Goal: Transaction & Acquisition: Purchase product/service

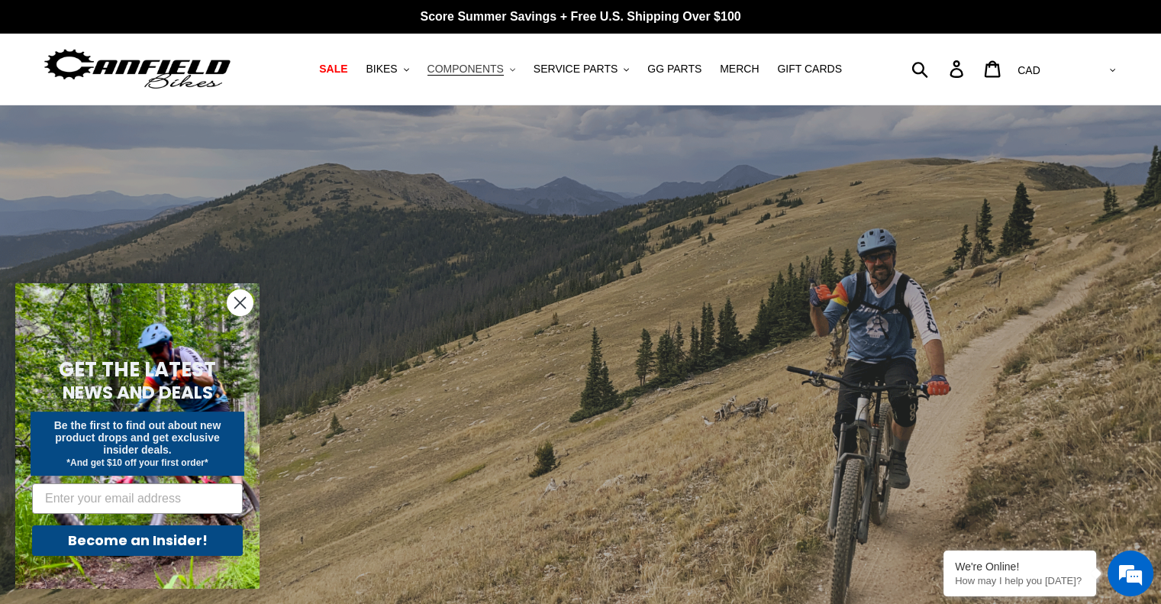
click at [495, 73] on span "COMPONENTS" at bounding box center [465, 69] width 76 height 13
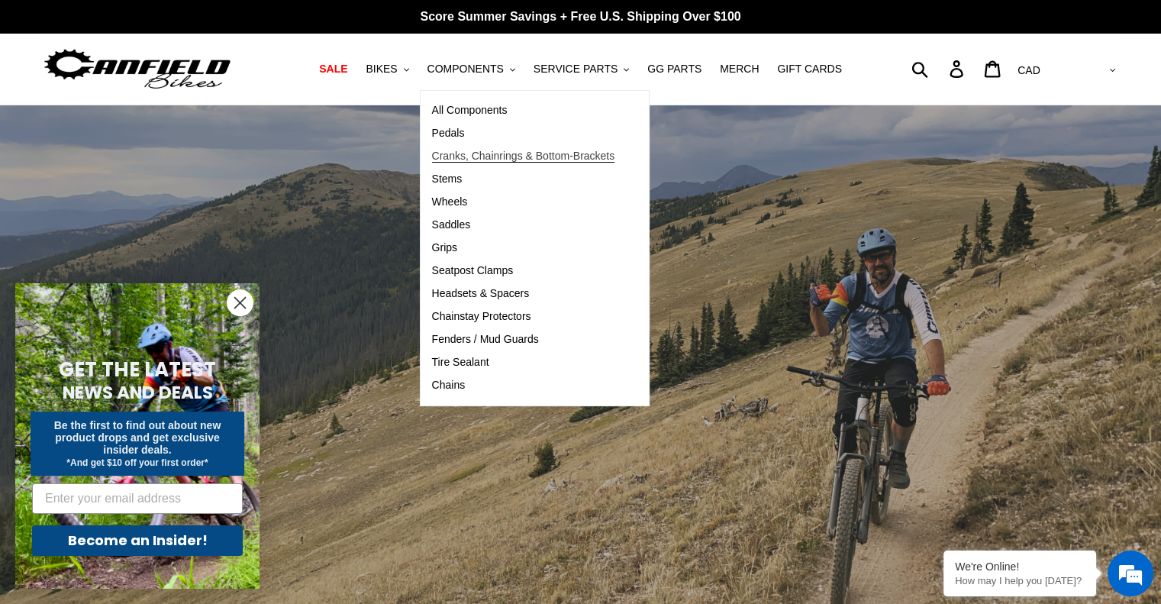
click at [469, 156] on span "Cranks, Chainrings & Bottom-Brackets" at bounding box center [523, 156] width 183 height 13
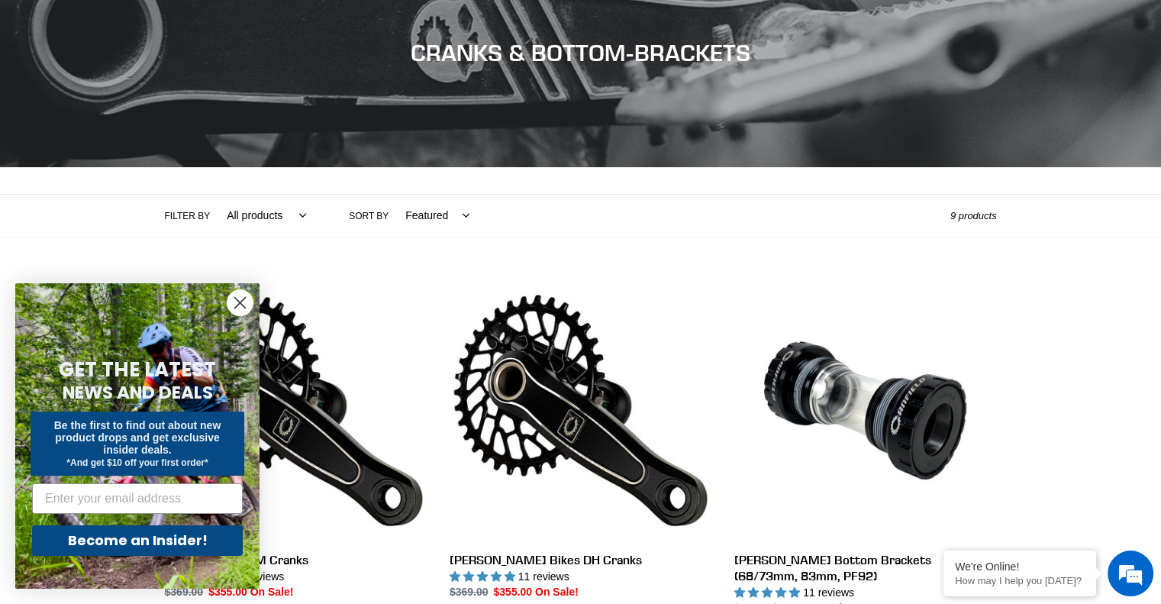
scroll to position [229, 0]
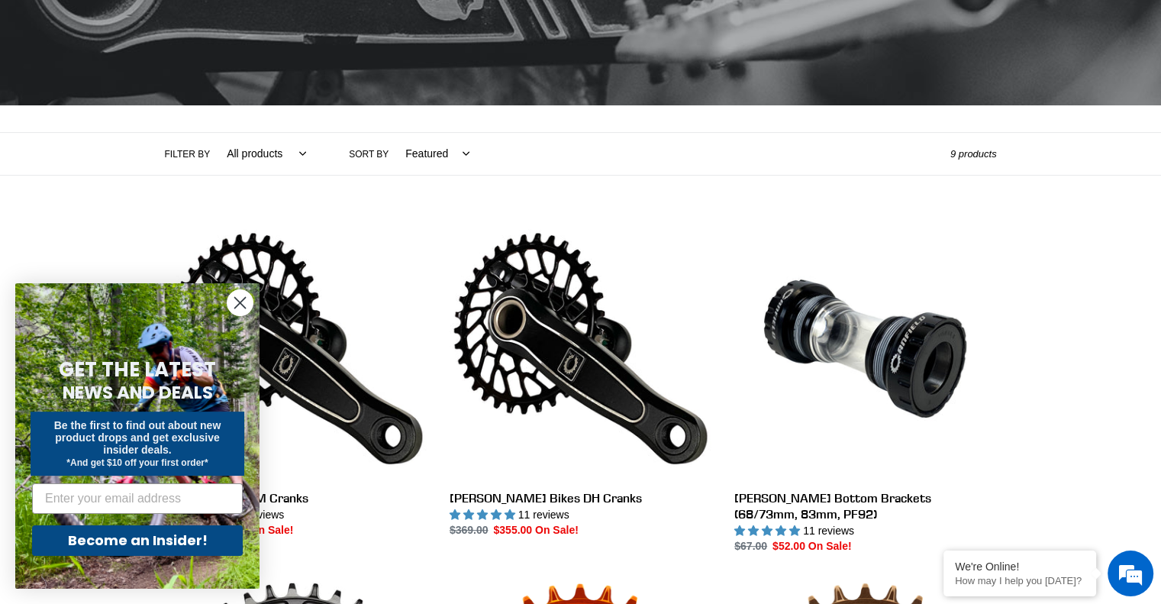
click at [240, 308] on circle "Close dialog" at bounding box center [239, 302] width 25 height 25
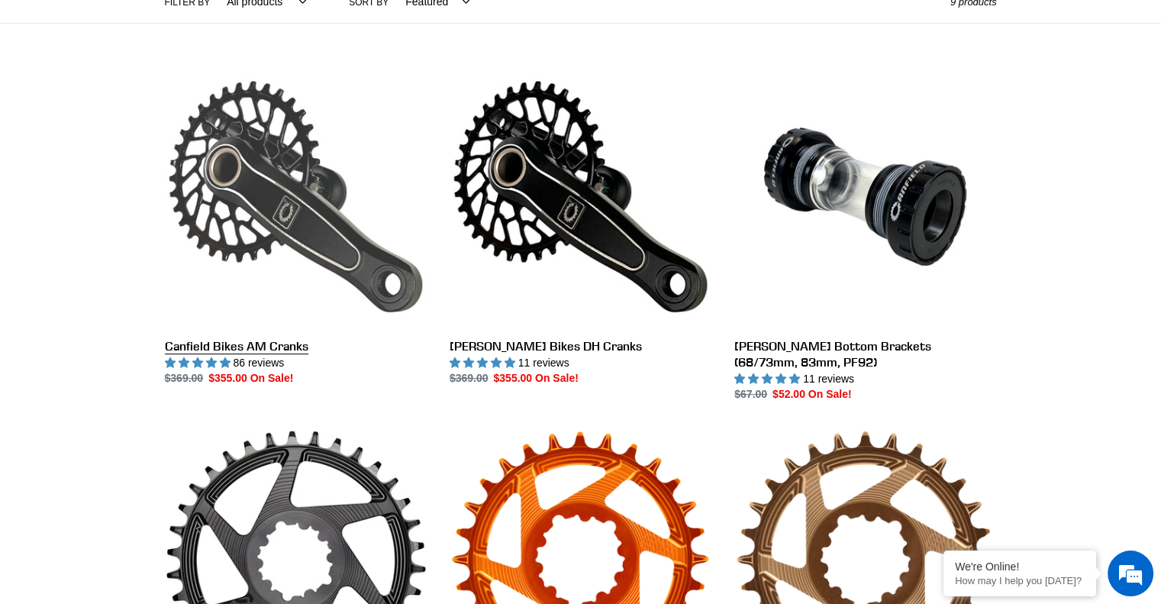
scroll to position [382, 0]
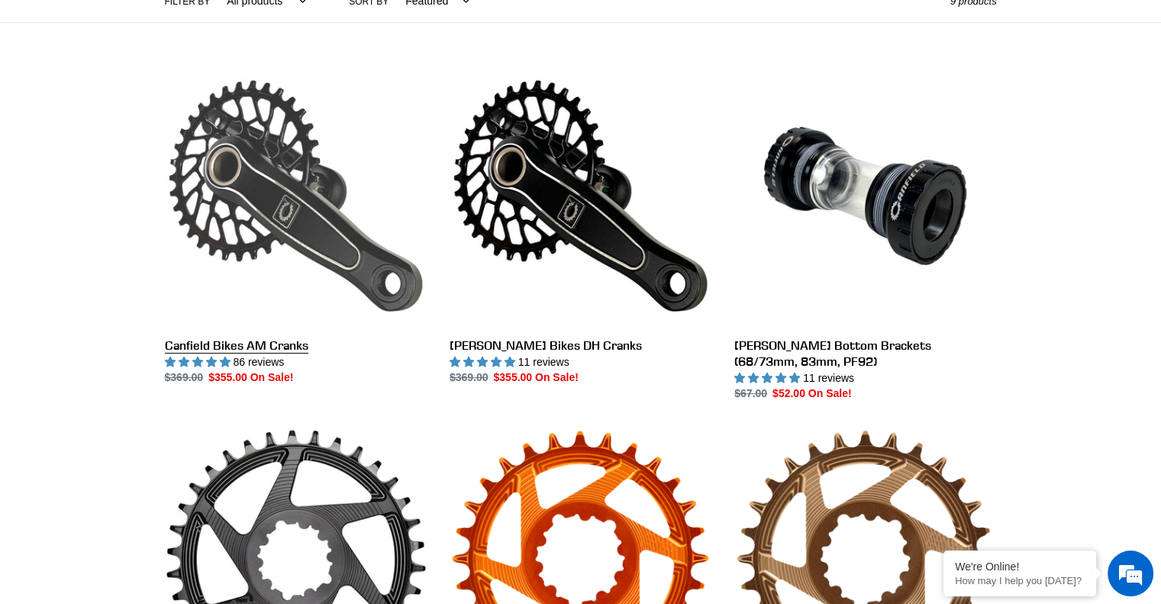
click at [260, 283] on link "Canfield Bikes AM Cranks" at bounding box center [296, 225] width 262 height 321
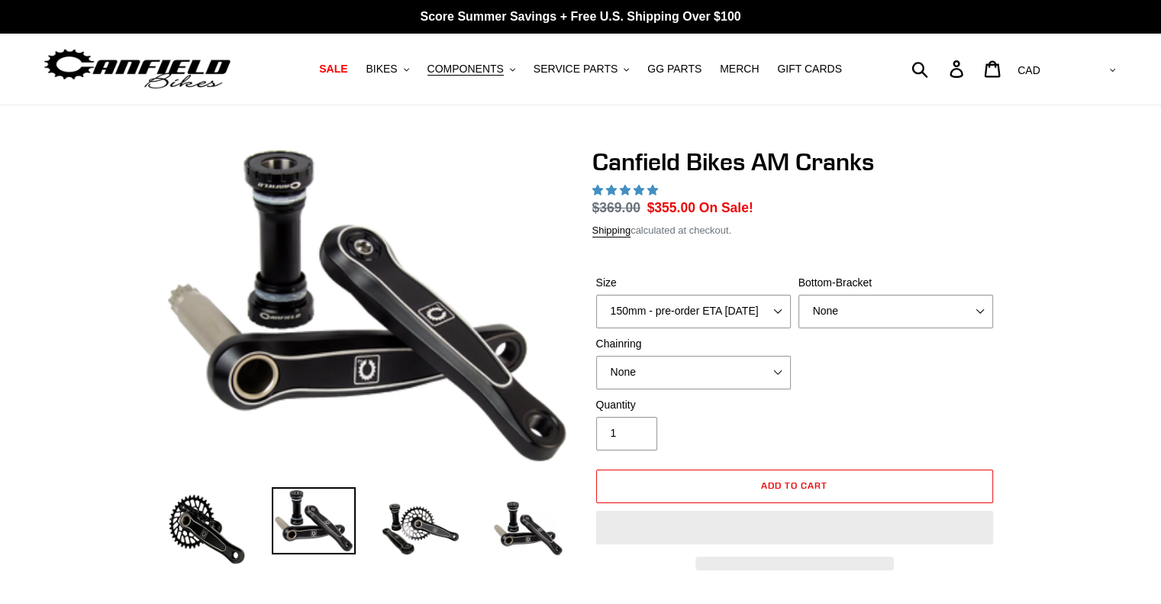
select select "highest-rating"
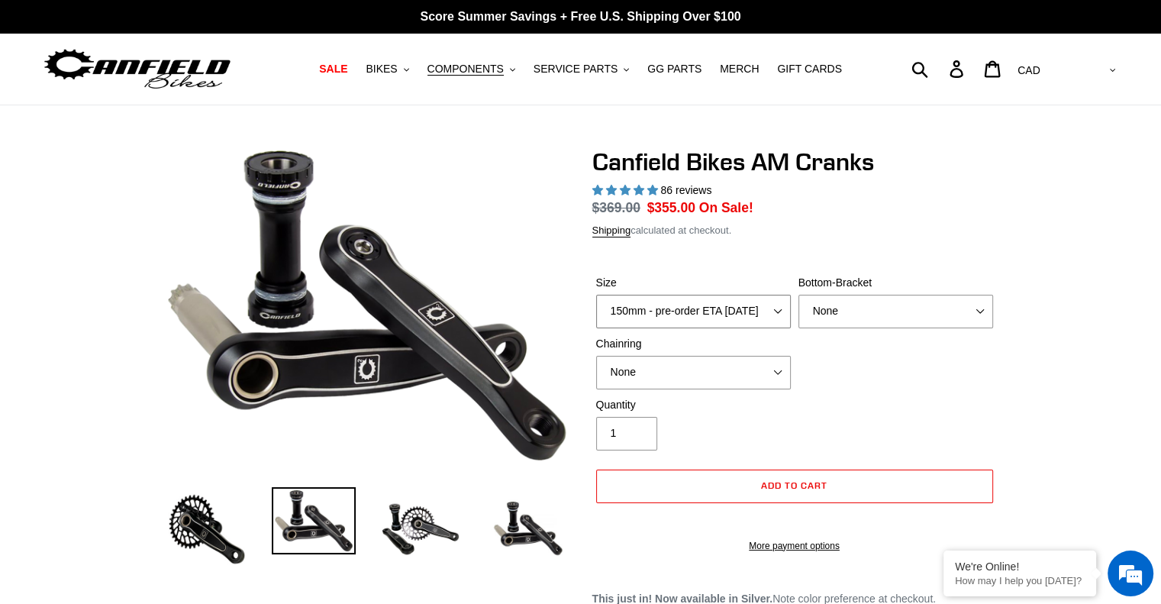
click at [669, 306] on select "150mm - pre-order ETA 9/30/25 155mm - pre-order ETA 9/30/25 160mm - pre-order E…" at bounding box center [693, 312] width 195 height 34
select select "170mm - pre-order ETA 9/30/25"
click at [596, 295] on select "150mm - pre-order ETA 9/30/25 155mm - pre-order ETA 9/30/25 160mm - pre-order E…" at bounding box center [693, 312] width 195 height 34
click at [818, 311] on select "None BSA Threaded 68/73mm Press Fit PF92" at bounding box center [895, 312] width 195 height 34
select select "BSA Threaded 68/73mm"
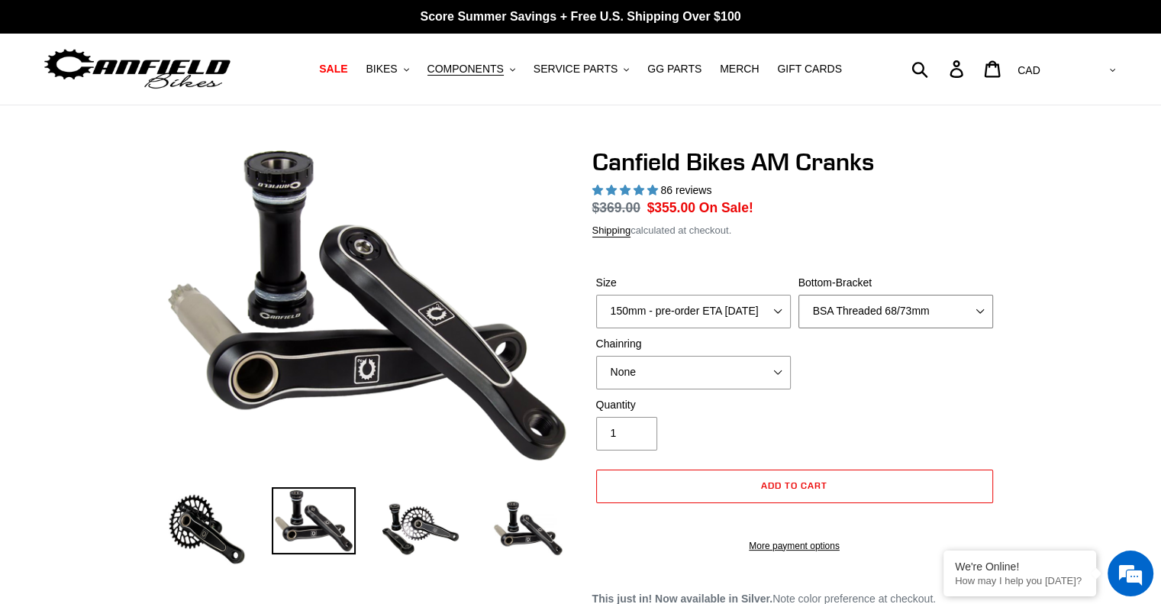
click at [798, 295] on select "None BSA Threaded 68/73mm Press Fit PF92" at bounding box center [895, 312] width 195 height 34
click at [710, 367] on select "None 30t Round (Boost 148) 30t Oval (Boost 148) 32t Round (Boost 148) 32t Oval …" at bounding box center [693, 373] width 195 height 34
select select "32t Oval (Boost 148)"
click at [596, 356] on select "None 30t Round (Boost 148) 30t Oval (Boost 148) 32t Round (Boost 148) 32t Oval …" at bounding box center [693, 373] width 195 height 34
click at [702, 444] on div "Quantity 1" at bounding box center [693, 423] width 202 height 53
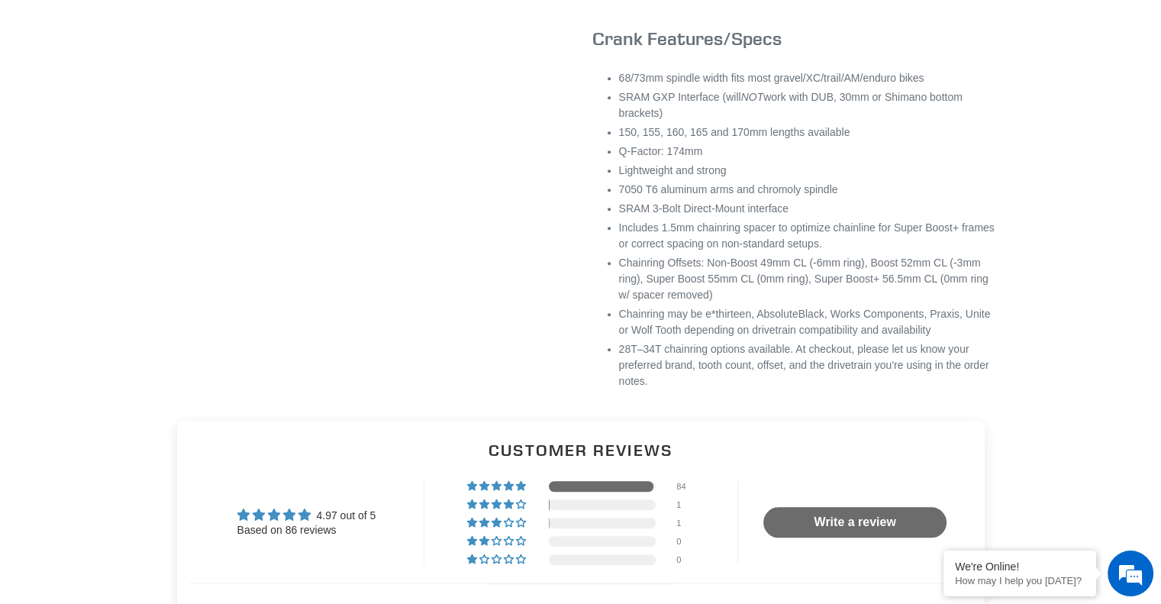
scroll to position [992, 0]
